Goal: Navigation & Orientation: Go to known website

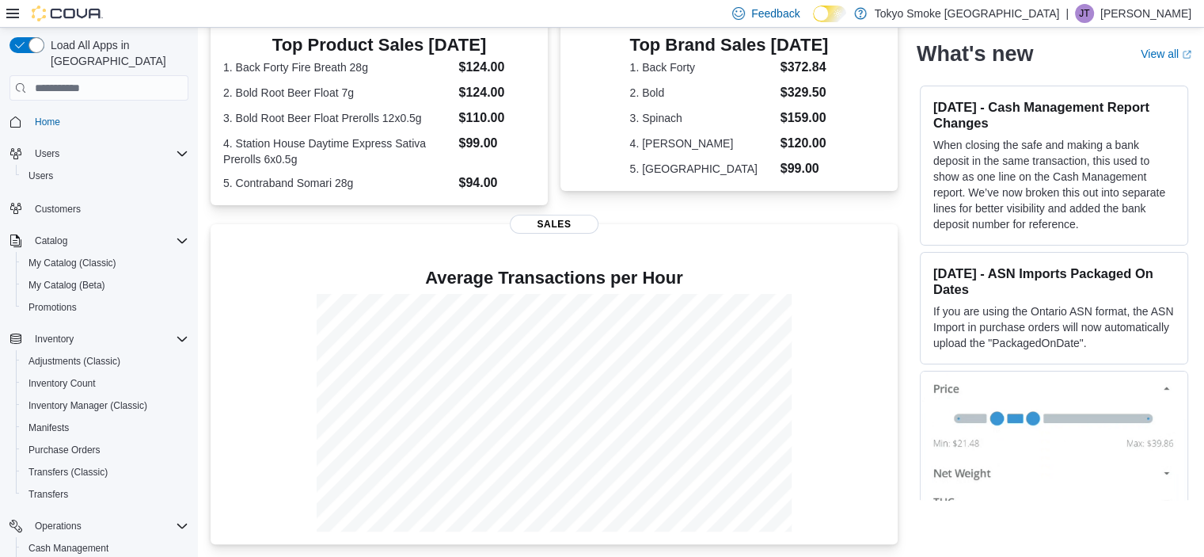
scroll to position [348, 0]
